Goal: Find specific page/section: Find specific page/section

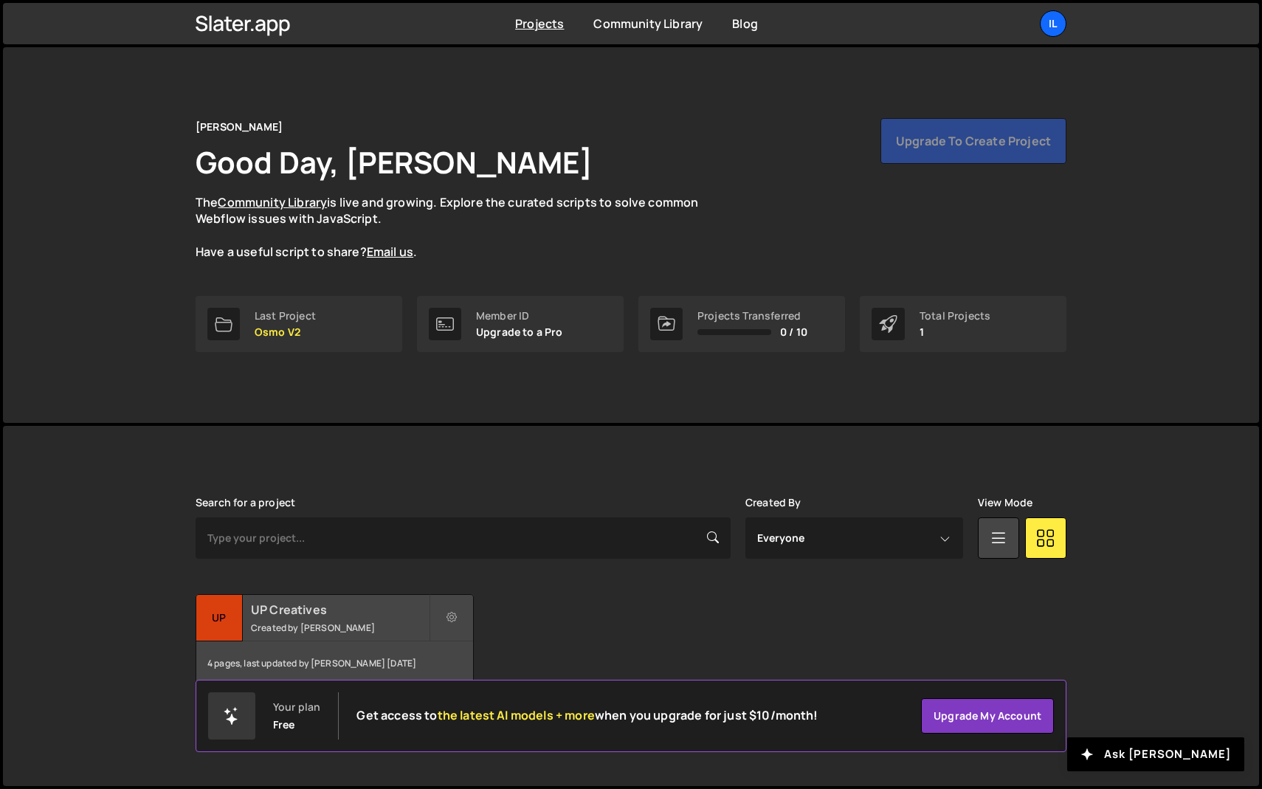
click at [262, 641] on div "4 pages, last updated by Ilja van Eck 7 months ago" at bounding box center [334, 663] width 277 height 44
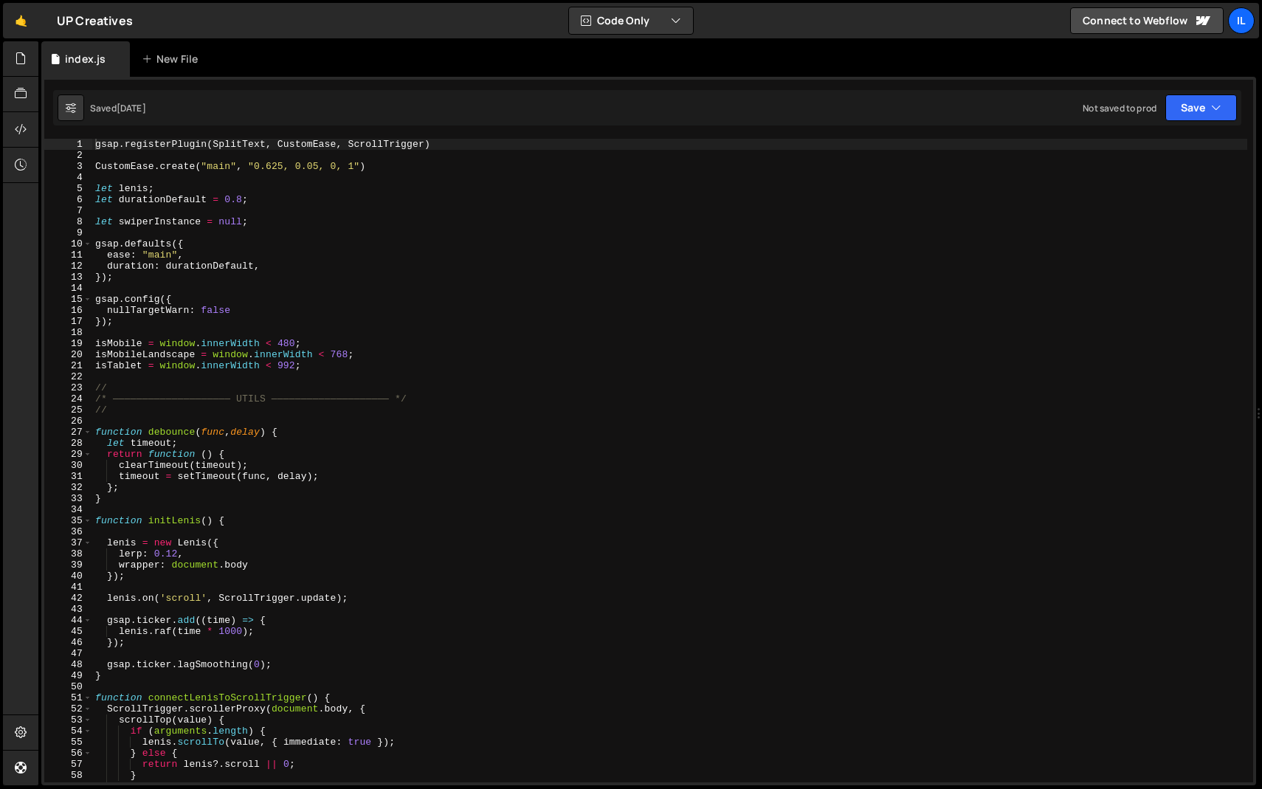
click at [373, 294] on div "gsap . registerPlugin ( SplitText , CustomEase , ScrollTrigger ) CustomEase . c…" at bounding box center [669, 472] width 1155 height 666
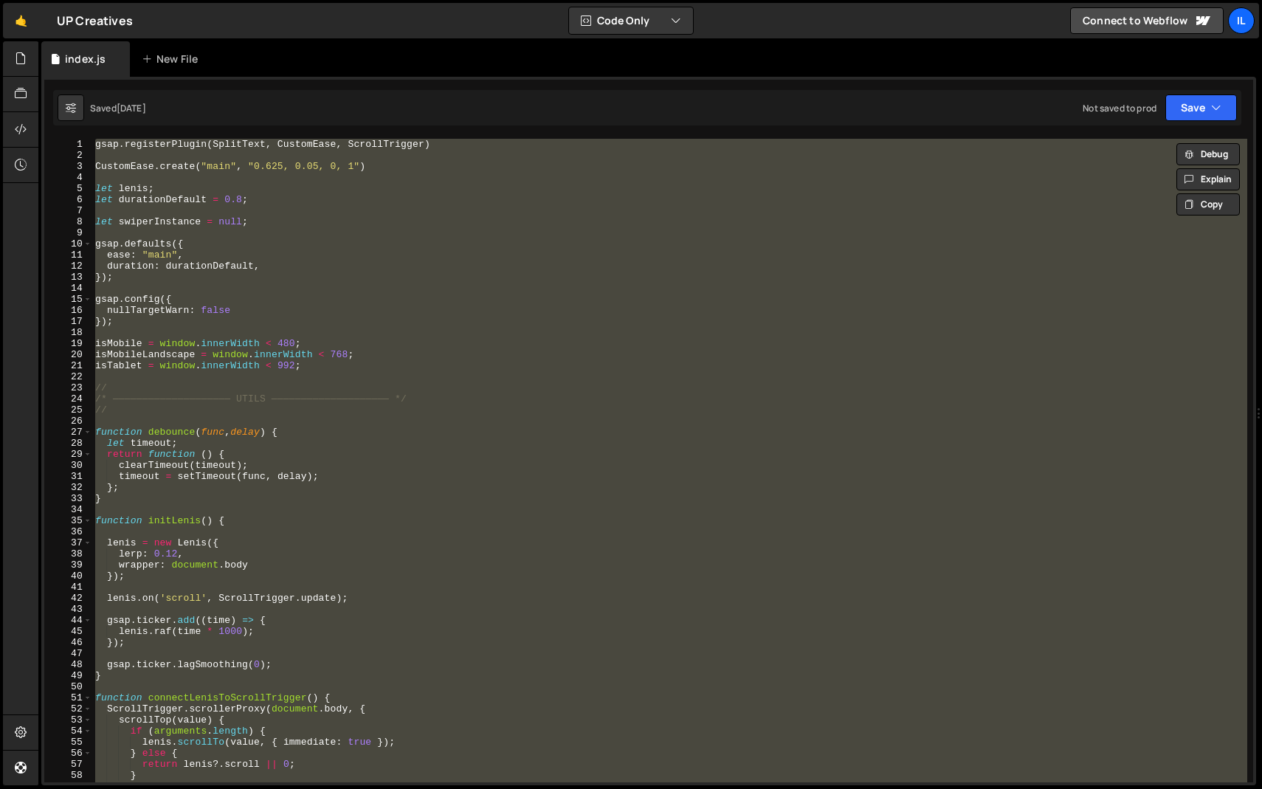
click at [379, 249] on div "gsap . registerPlugin ( SplitText , CustomEase , ScrollTrigger ) CustomEase . c…" at bounding box center [669, 460] width 1155 height 643
type textarea "ease: "main","
